Goal: Transaction & Acquisition: Subscribe to service/newsletter

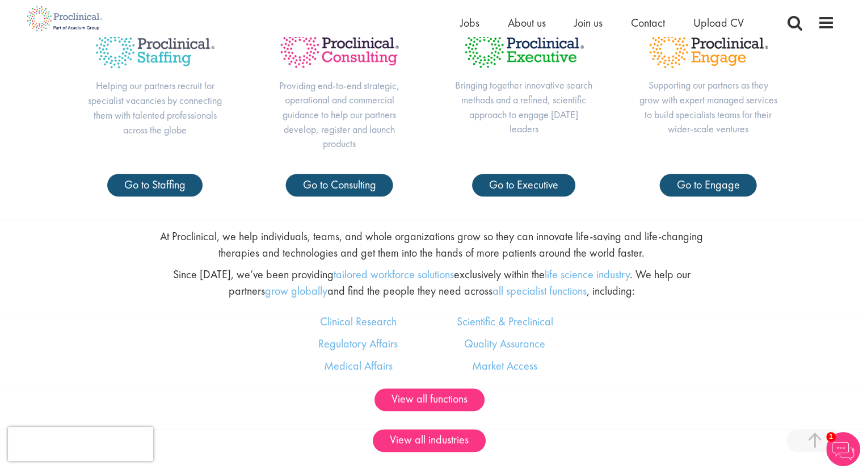
scroll to position [573, 0]
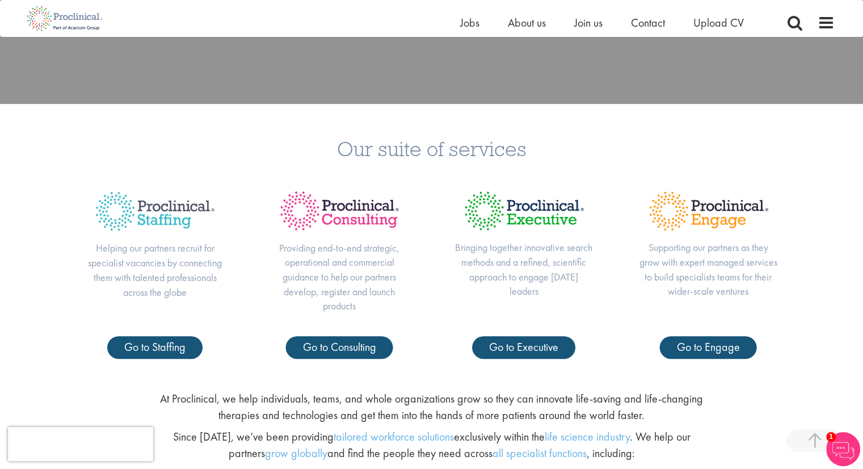
scroll to position [402, 0]
click at [159, 350] on span "Go to Staffing" at bounding box center [154, 346] width 61 height 15
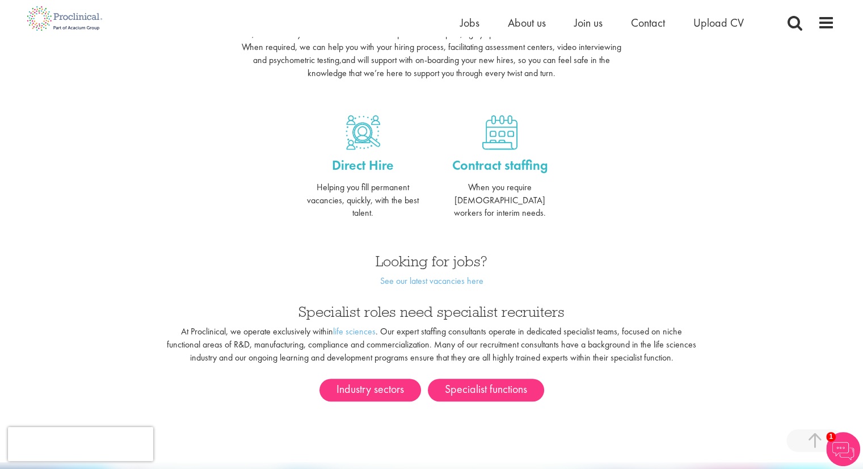
scroll to position [429, 0]
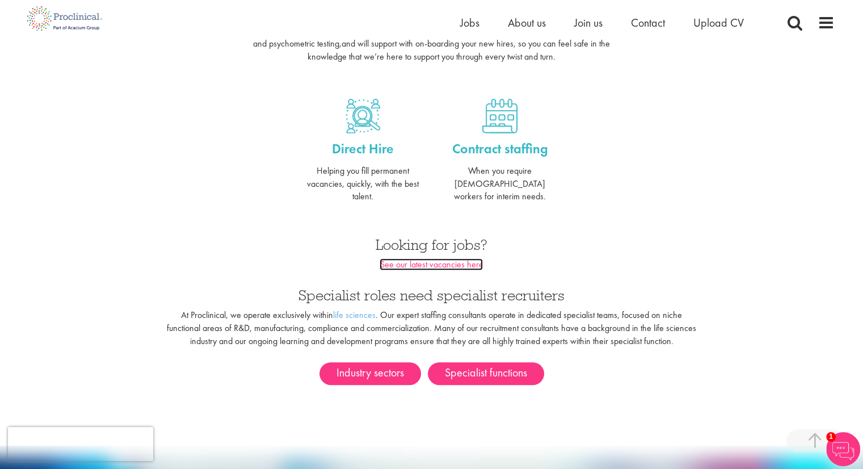
click at [413, 258] on link "See our latest vacancies here" at bounding box center [431, 264] width 103 height 12
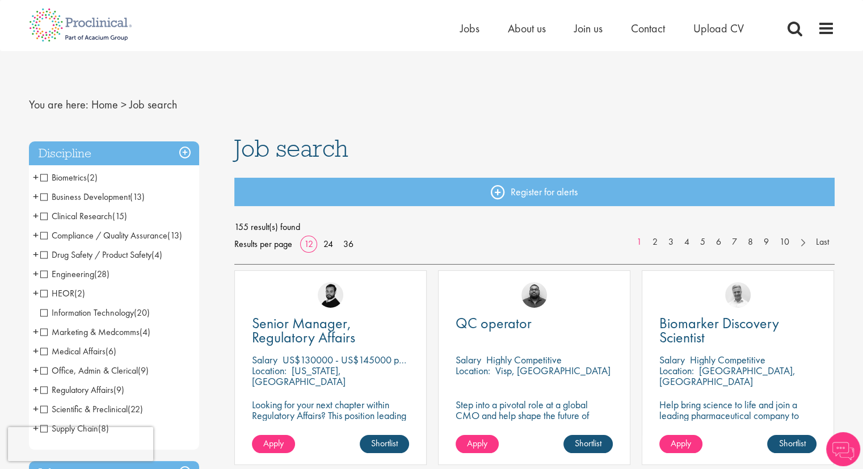
click at [43, 293] on span "HEOR" at bounding box center [57, 293] width 34 height 12
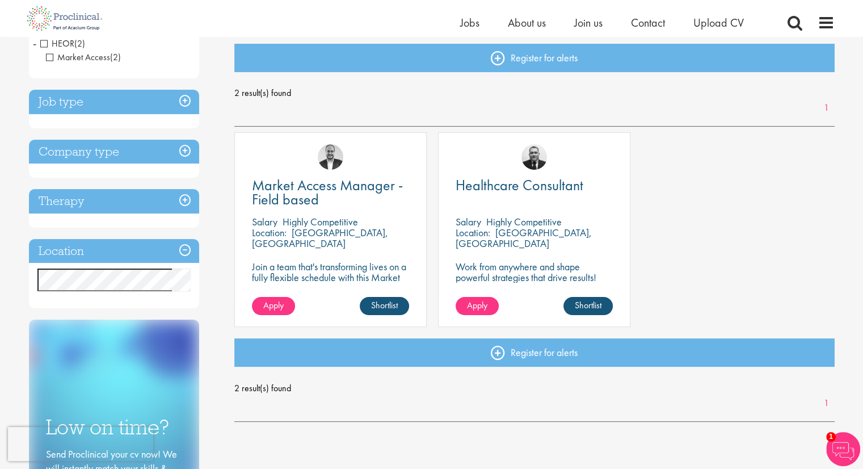
scroll to position [119, 0]
click at [522, 184] on span "Healthcare Consultant" at bounding box center [520, 185] width 128 height 19
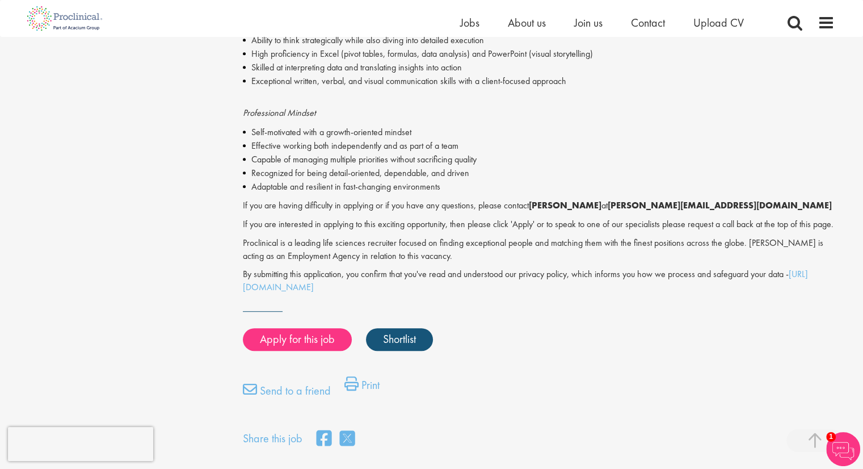
scroll to position [648, 0]
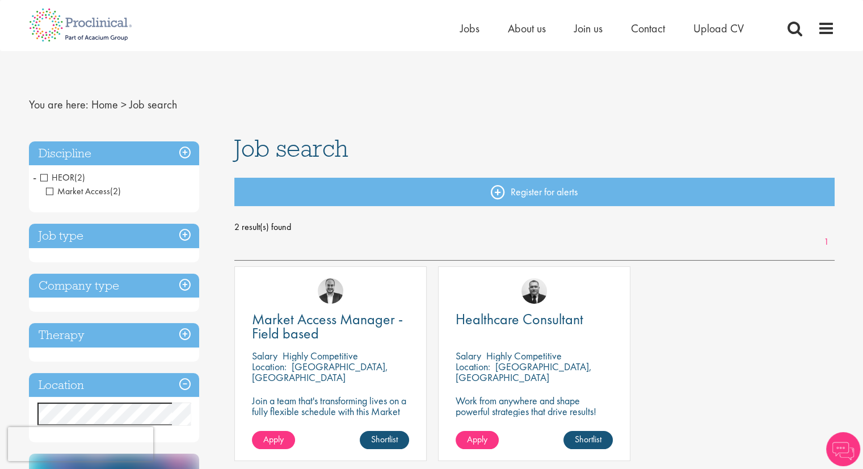
click at [44, 179] on span "HEOR" at bounding box center [57, 177] width 34 height 12
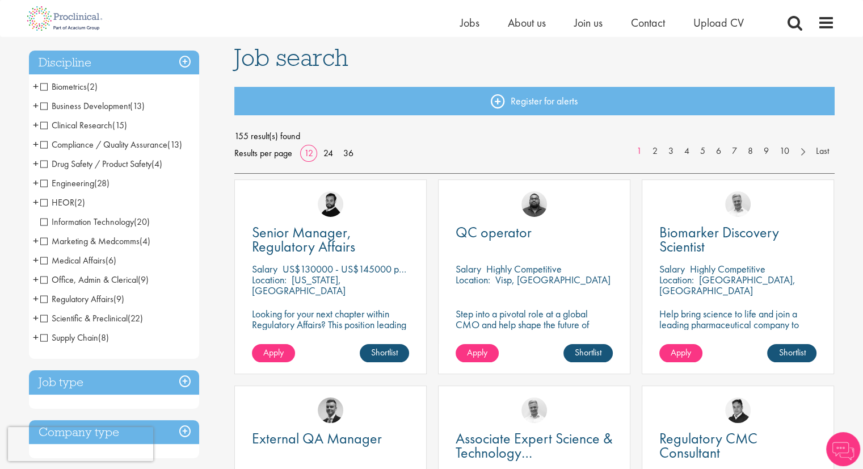
scroll to position [64, 0]
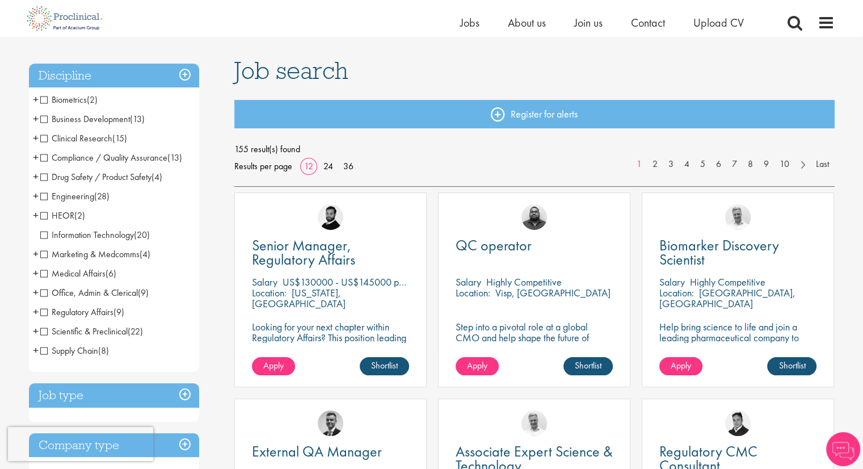
click at [42, 274] on span "Medical Affairs" at bounding box center [72, 273] width 65 height 12
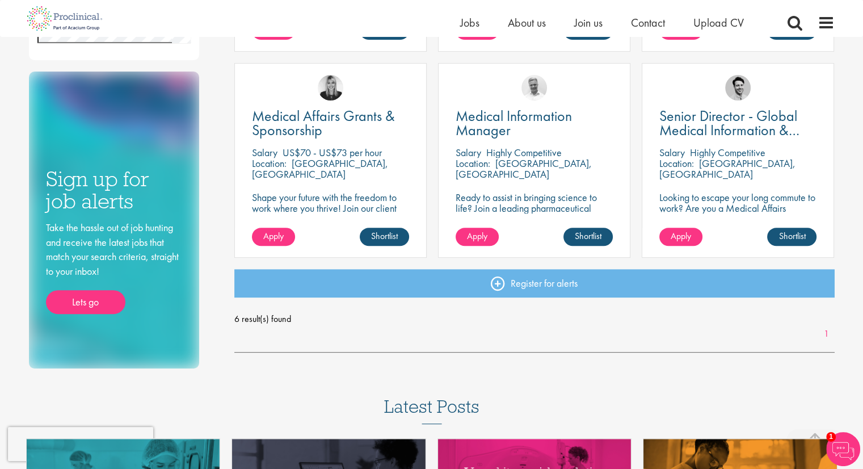
scroll to position [395, 0]
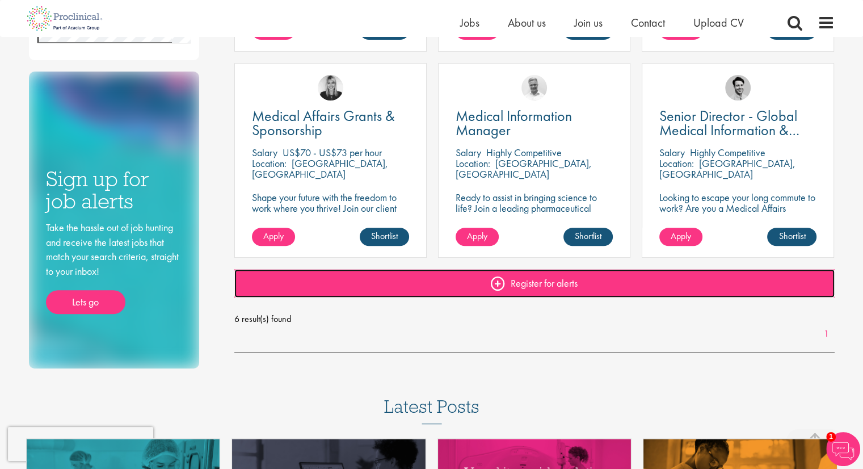
click at [538, 285] on link "Register for alerts" at bounding box center [534, 283] width 600 height 28
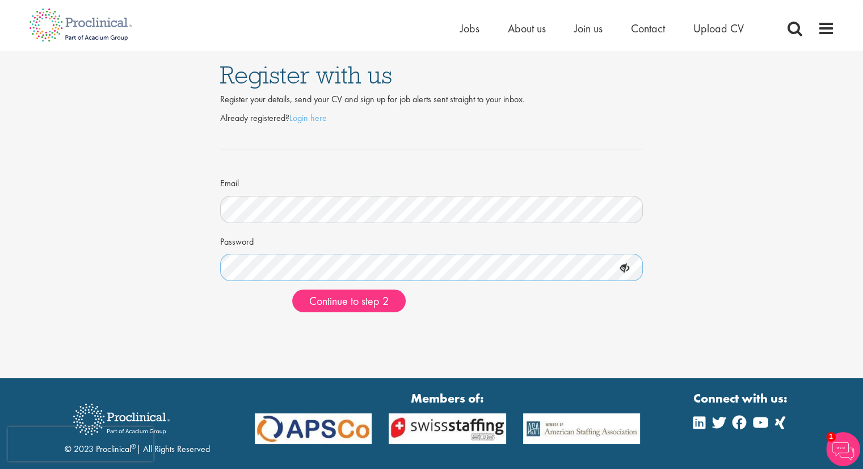
click at [292, 289] on button "Continue to step 2" at bounding box center [348, 300] width 113 height 23
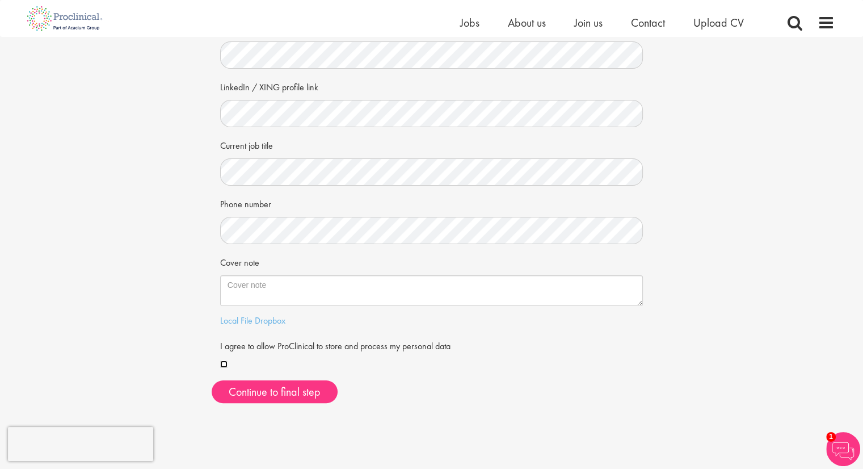
scroll to position [145, 0]
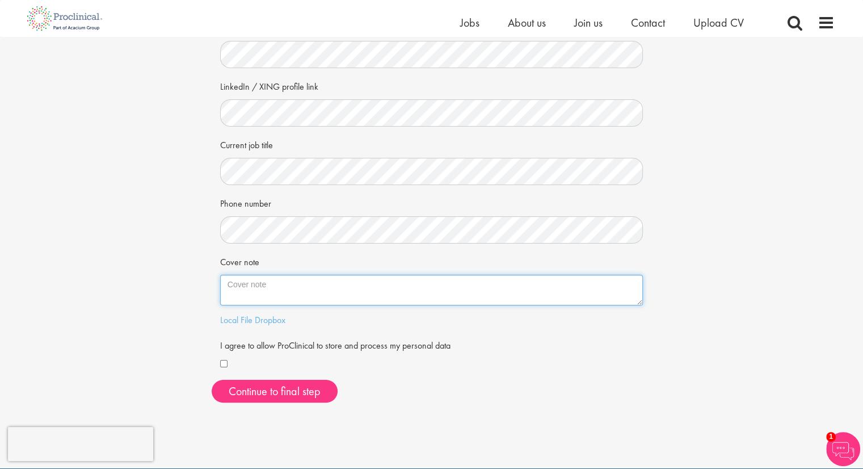
click at [239, 289] on textarea "Cover note" at bounding box center [431, 290] width 423 height 31
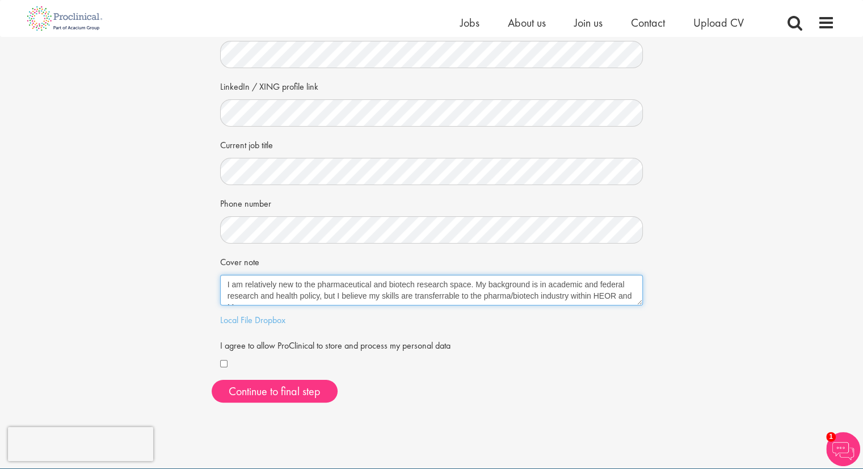
scroll to position [7, 0]
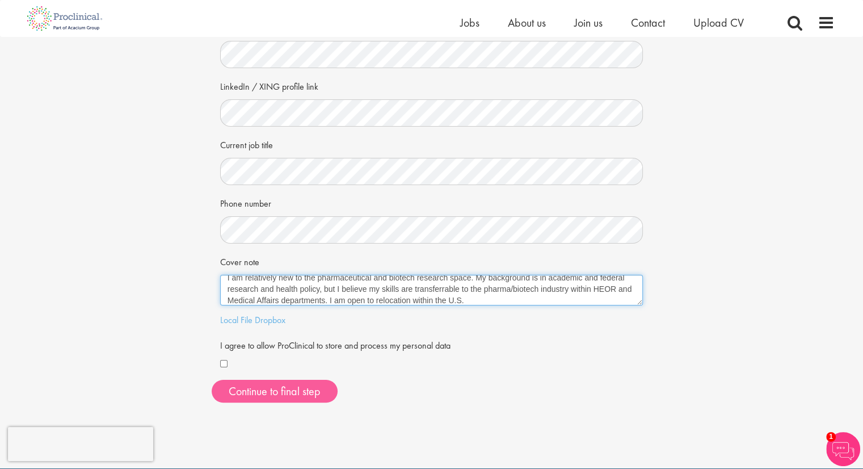
type textarea "I am relatively new to the pharmaceutical and biotech research space. My backgr…"
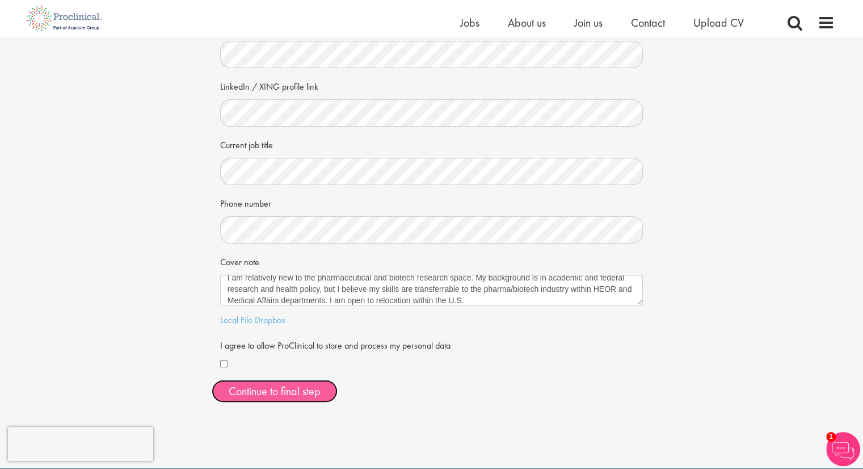
click at [281, 395] on button "Continue to final step" at bounding box center [275, 391] width 126 height 23
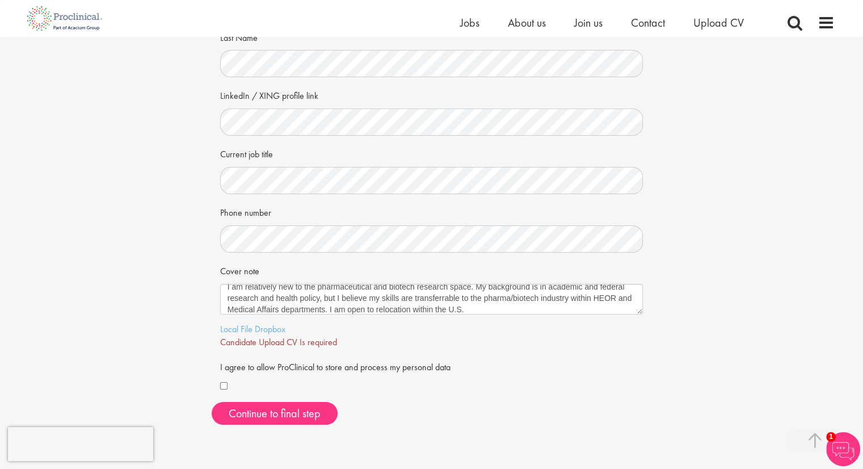
scroll to position [179, 0]
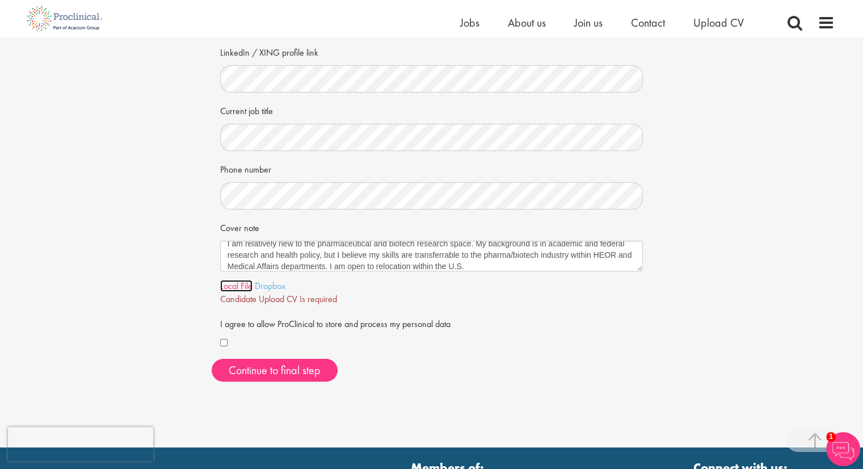
click at [245, 287] on link "Local File" at bounding box center [236, 286] width 32 height 12
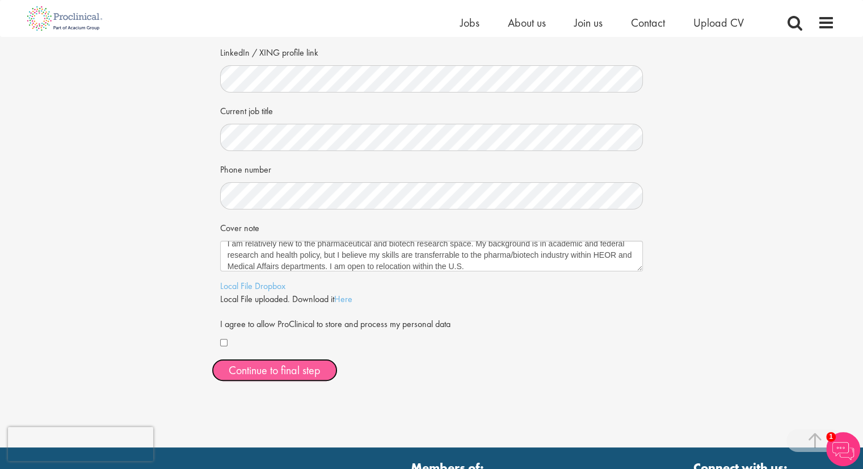
click at [259, 369] on span "Continue to final step" at bounding box center [275, 370] width 92 height 15
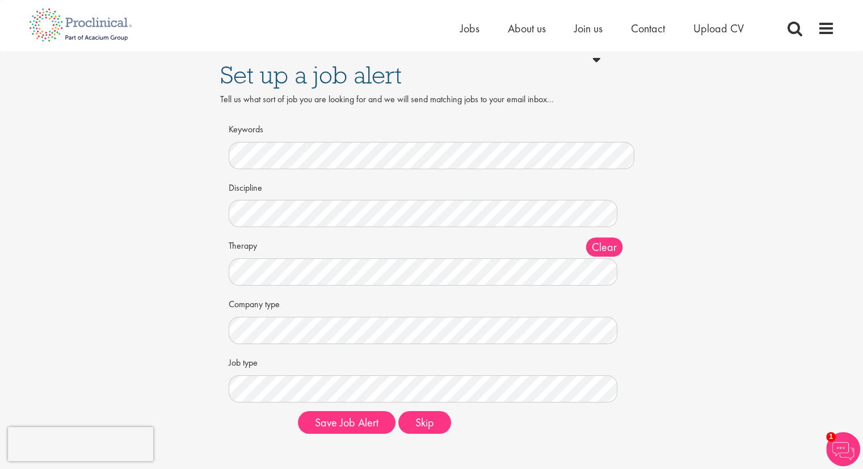
click at [19, 209] on div "Set up a job alert Tell us what sort of job you are looking for and we will sen…" at bounding box center [431, 247] width 880 height 392
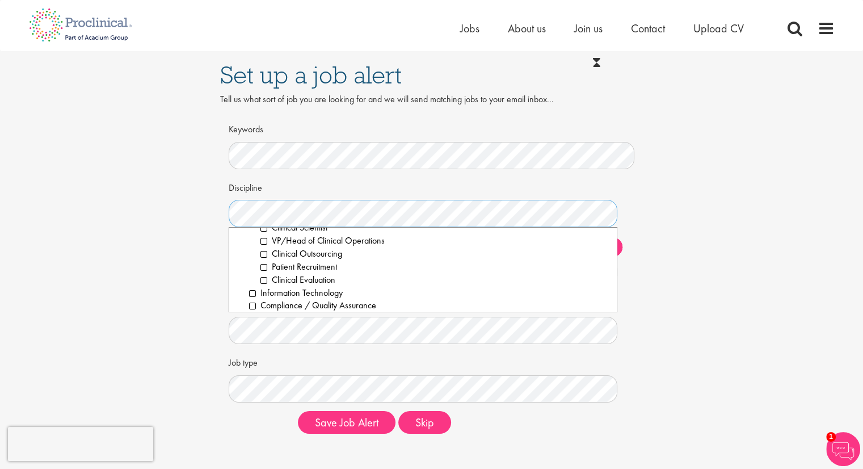
scroll to position [350, 0]
click at [319, 279] on li "Clinical Evaluation" at bounding box center [434, 279] width 348 height 13
click at [287, 255] on li "Validation" at bounding box center [434, 254] width 348 height 13
click at [289, 267] on li "Health Economics" at bounding box center [434, 267] width 348 height 13
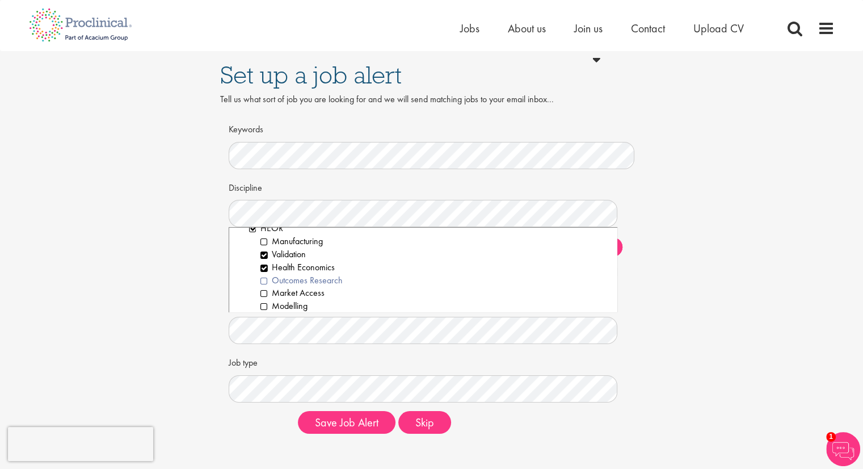
click at [289, 274] on li "Outcomes Research" at bounding box center [434, 280] width 348 height 13
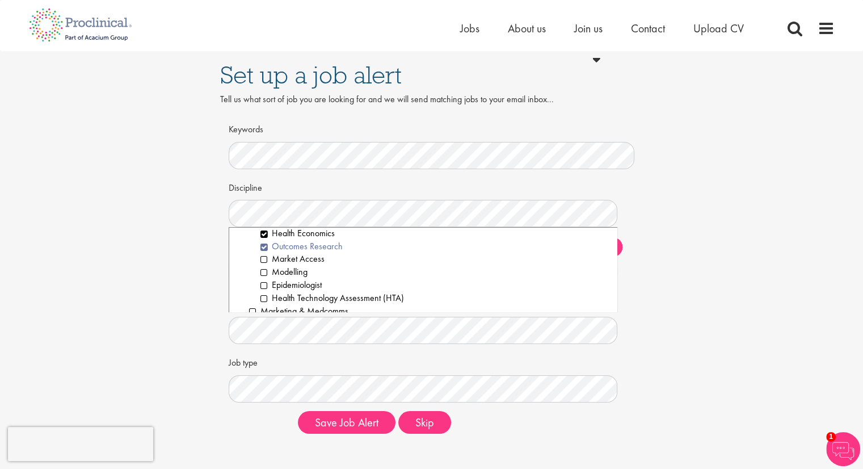
scroll to position [816, 0]
click at [285, 251] on li "Market Access" at bounding box center [434, 253] width 348 height 13
click at [285, 263] on li "Modelling" at bounding box center [434, 266] width 348 height 13
click at [284, 280] on li "Epidemiologist" at bounding box center [434, 279] width 348 height 13
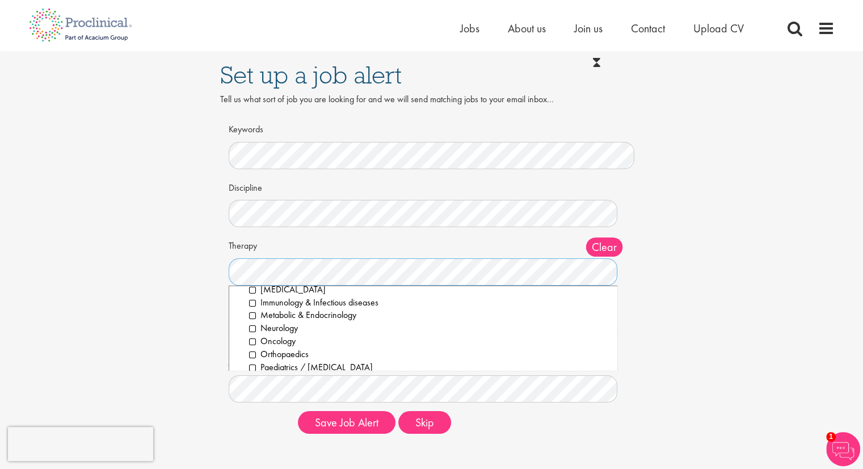
scroll to position [138, 0]
click at [291, 330] on li "Neurology" at bounding box center [429, 328] width 360 height 13
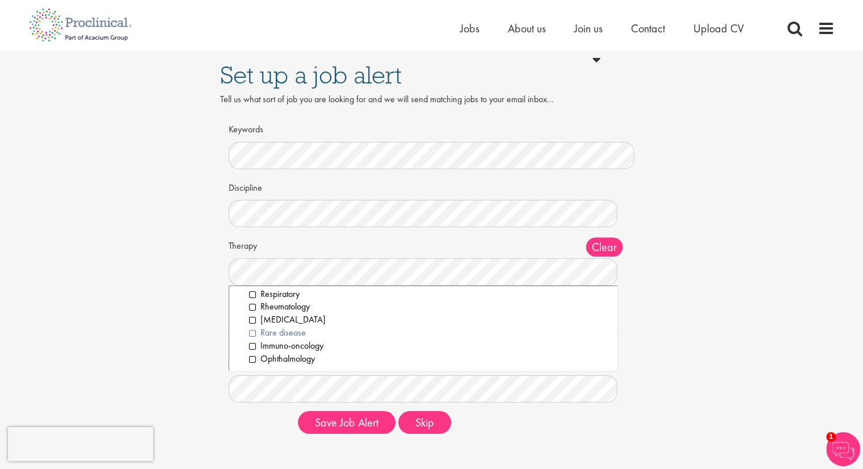
click at [284, 332] on li "Rare disease" at bounding box center [429, 332] width 360 height 13
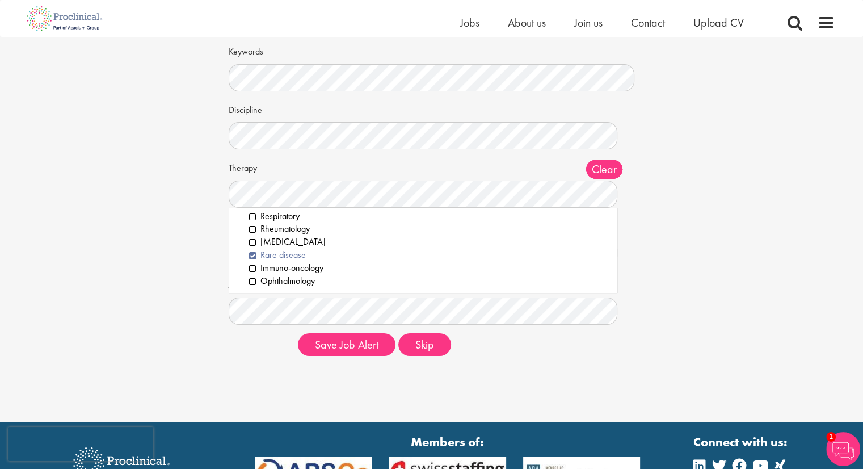
scroll to position [68, 0]
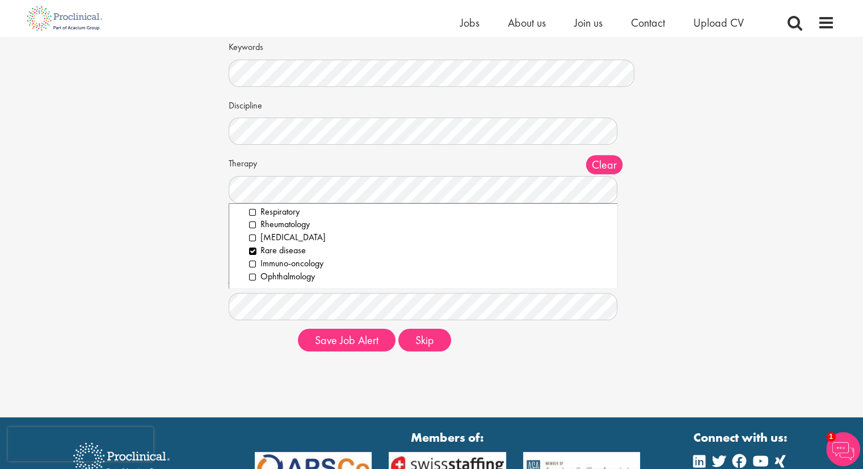
click at [195, 248] on div "Set up a job alert Tell us what sort of job you are looking for and we will sen…" at bounding box center [431, 165] width 880 height 392
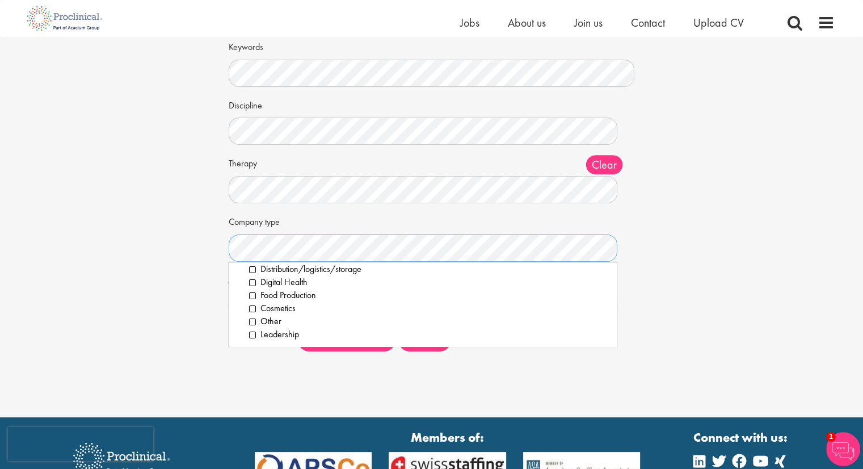
scroll to position [0, 0]
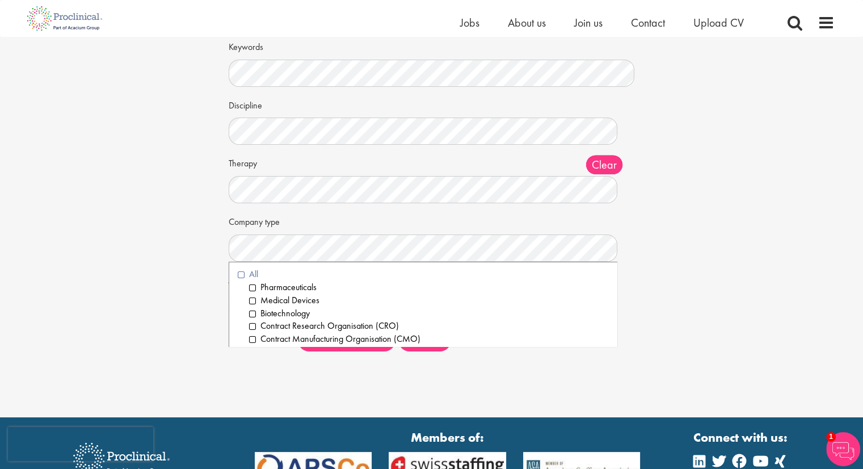
click at [238, 269] on li "All" at bounding box center [423, 274] width 371 height 13
click at [197, 274] on div "Set up a job alert Tell us what sort of job you are looking for and we will sen…" at bounding box center [431, 165] width 880 height 392
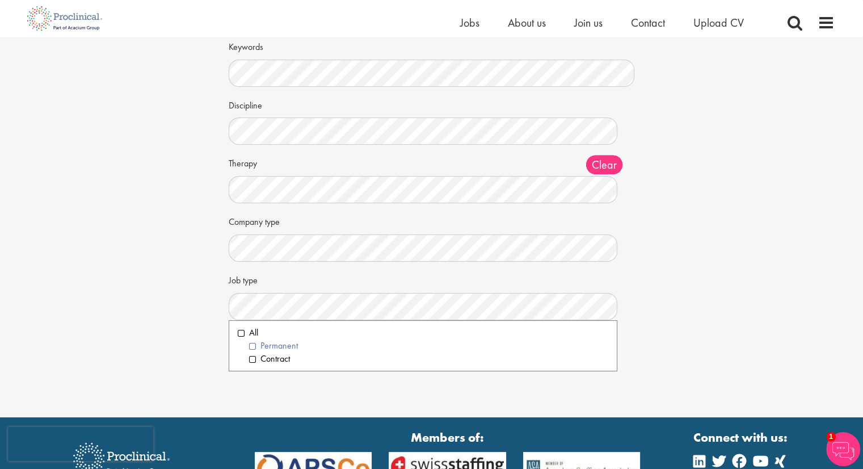
click at [253, 340] on li "Permanent" at bounding box center [429, 345] width 360 height 13
click at [191, 302] on div "Set up a job alert Tell us what sort of job you are looking for and we will sen…" at bounding box center [431, 165] width 880 height 392
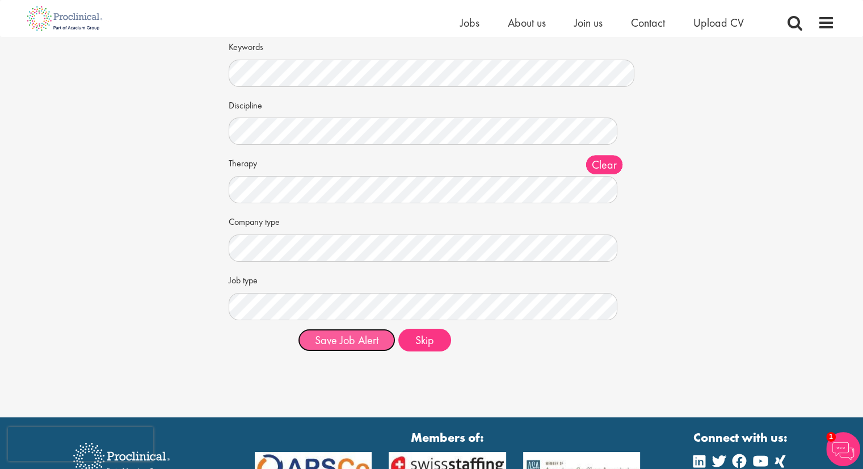
click at [352, 343] on button "Save Job Alert" at bounding box center [347, 340] width 98 height 23
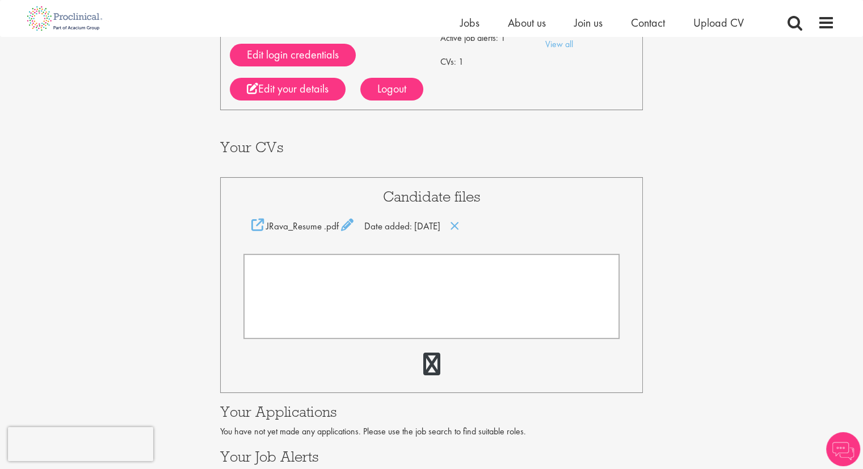
scroll to position [134, 0]
click at [287, 287] on form at bounding box center [431, 295] width 377 height 85
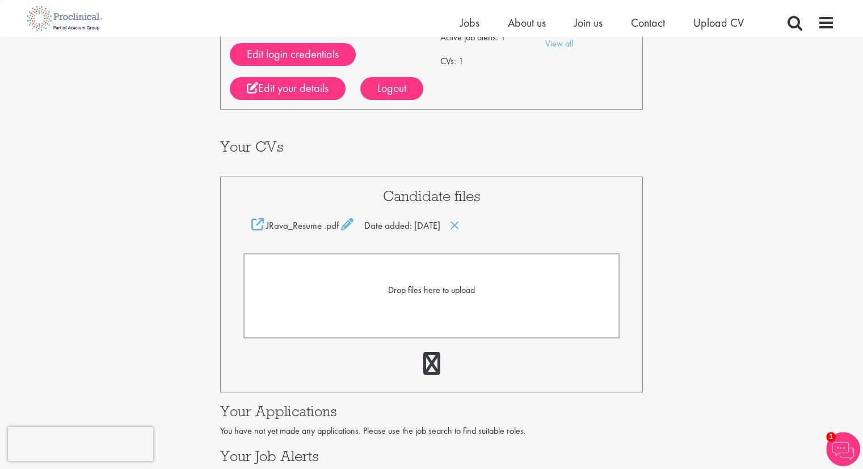
click at [172, 297] on div "Your Profile Julianna Rava juliannarava@gmail.com Edit login credentials Linked…" at bounding box center [431, 217] width 880 height 629
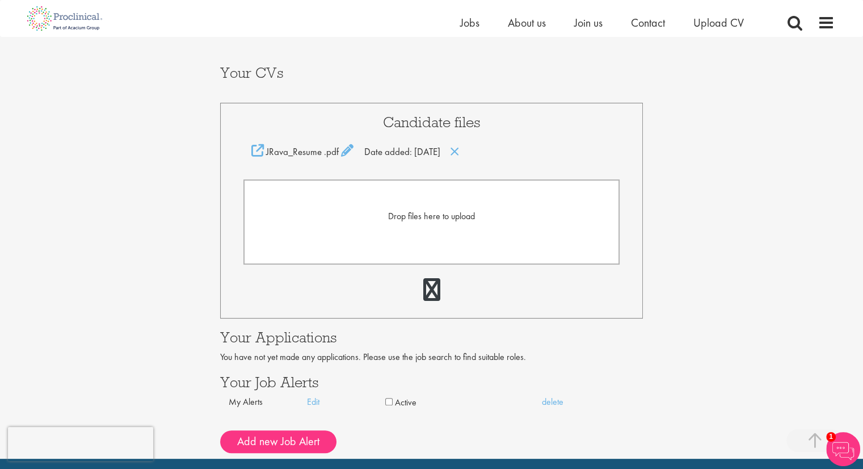
scroll to position [0, 0]
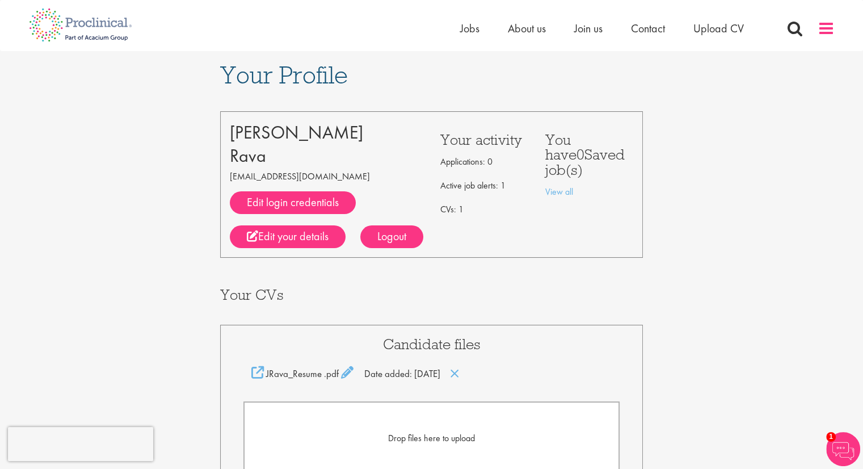
click at [823, 24] on span at bounding box center [826, 28] width 17 height 17
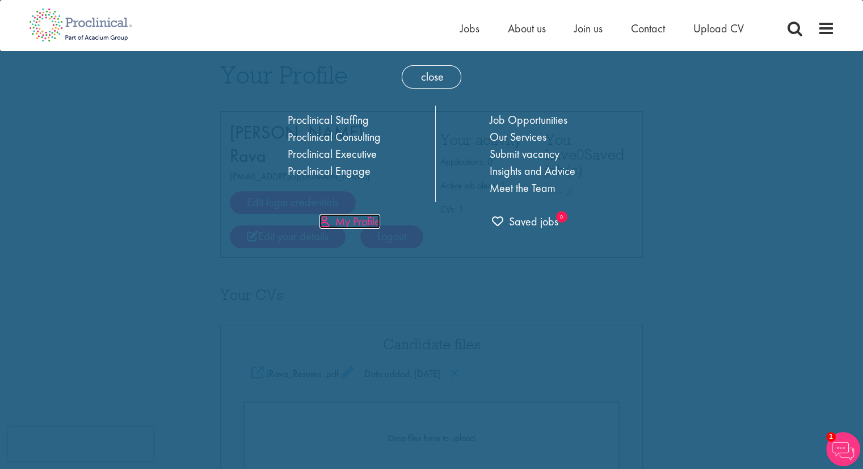
click at [350, 216] on link "My Profile" at bounding box center [349, 221] width 61 height 15
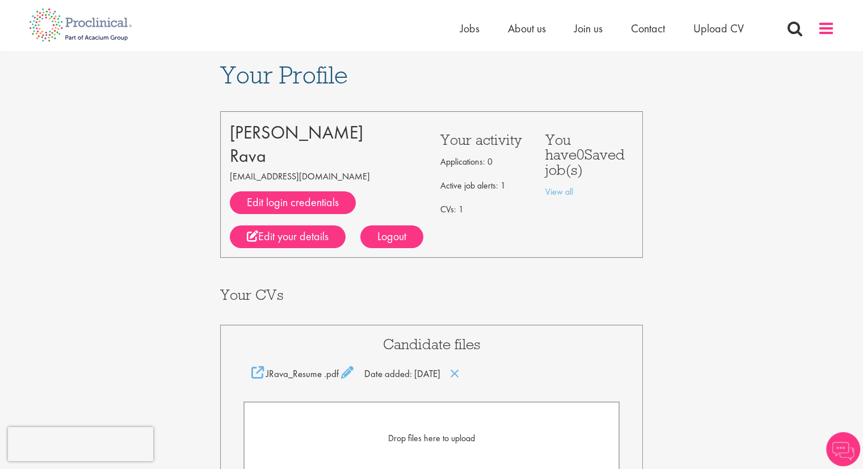
click at [822, 29] on span at bounding box center [826, 28] width 17 height 17
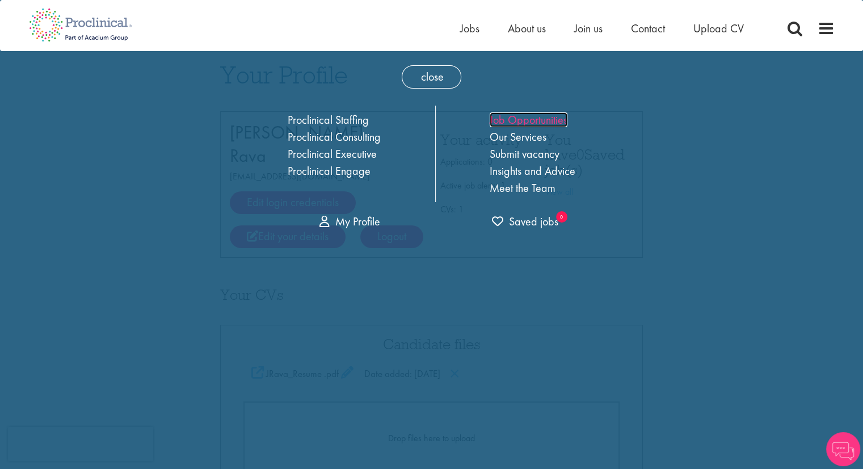
click at [515, 118] on link "Job Opportunities" at bounding box center [529, 119] width 78 height 15
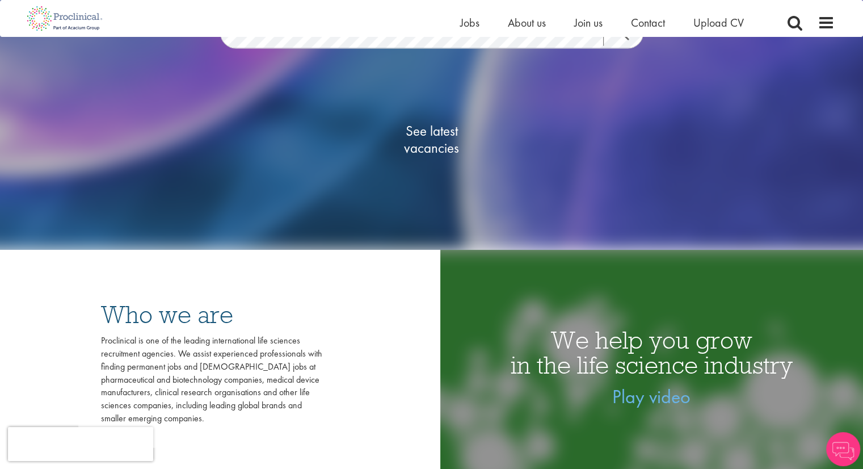
scroll to position [91, 0]
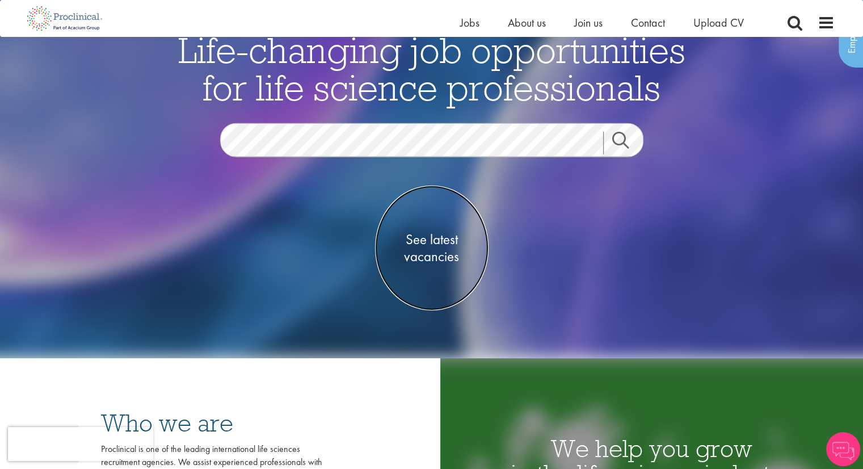
click at [438, 255] on span "See latest vacancies" at bounding box center [431, 248] width 113 height 34
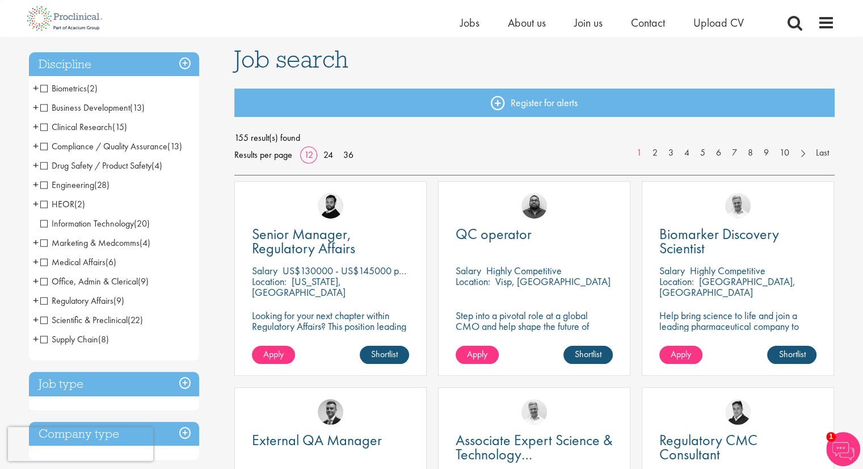
scroll to position [90, 0]
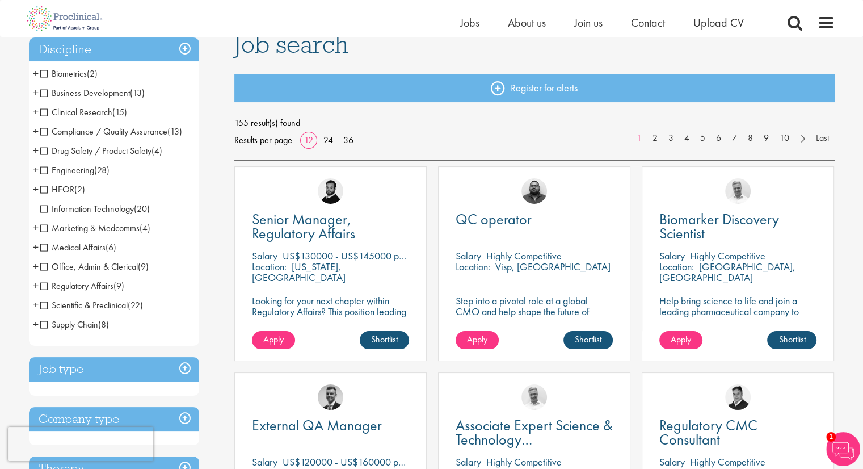
click at [44, 191] on span "HEOR" at bounding box center [57, 189] width 34 height 12
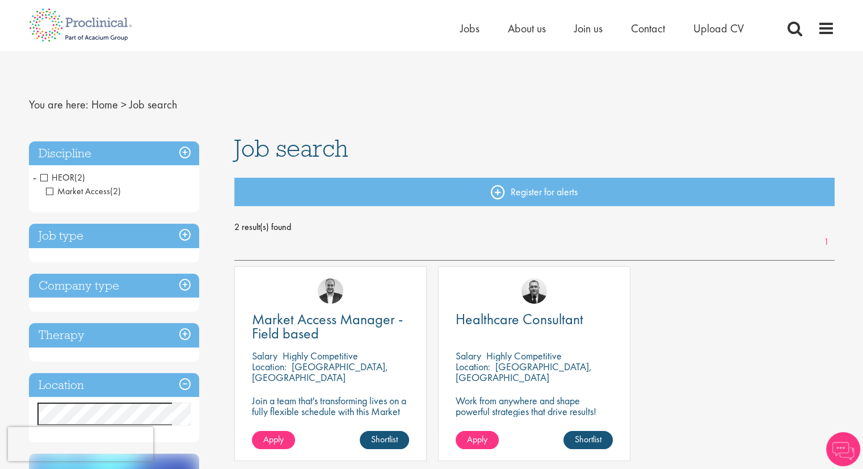
click at [43, 175] on span "HEOR" at bounding box center [57, 177] width 34 height 12
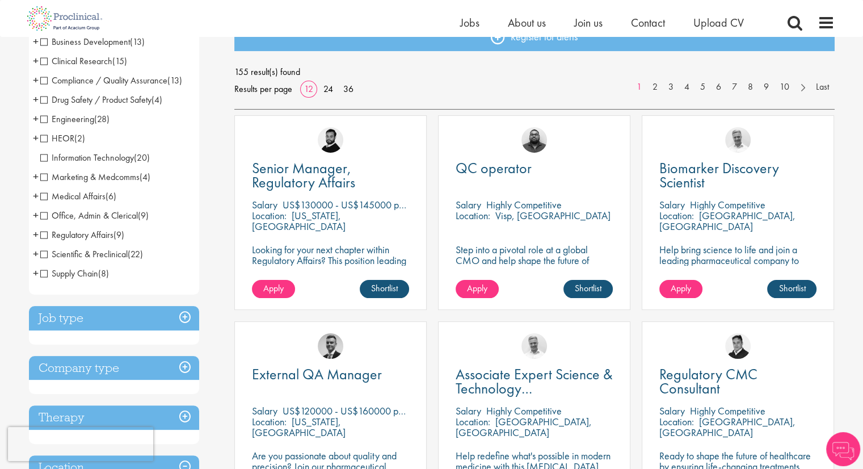
scroll to position [142, 0]
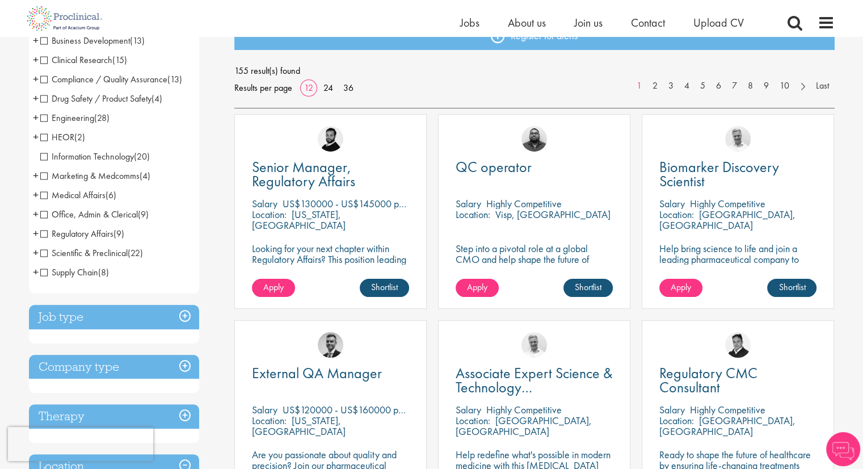
click at [68, 198] on span "Medical Affairs" at bounding box center [72, 195] width 65 height 12
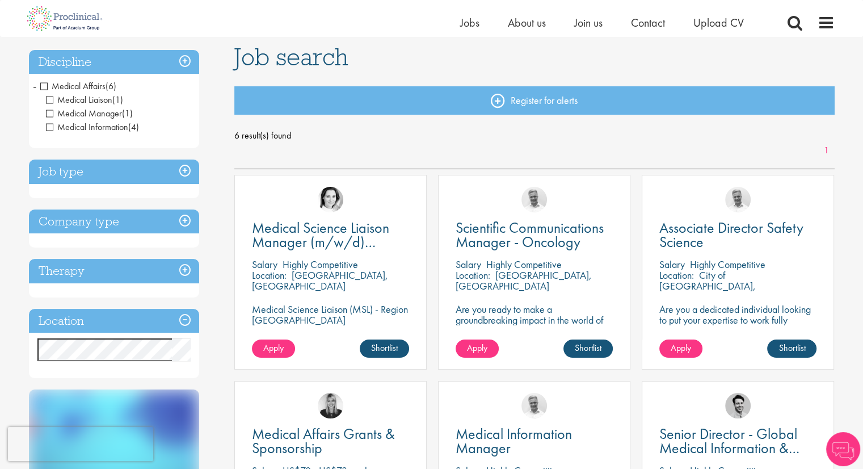
scroll to position [74, 0]
